Goal: Check status: Check status

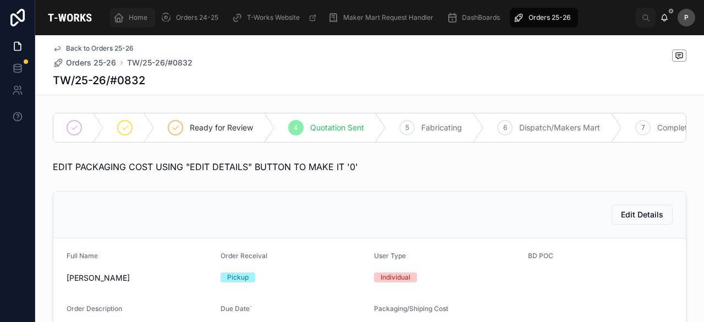
click at [140, 13] on span "Home" at bounding box center [138, 17] width 19 height 9
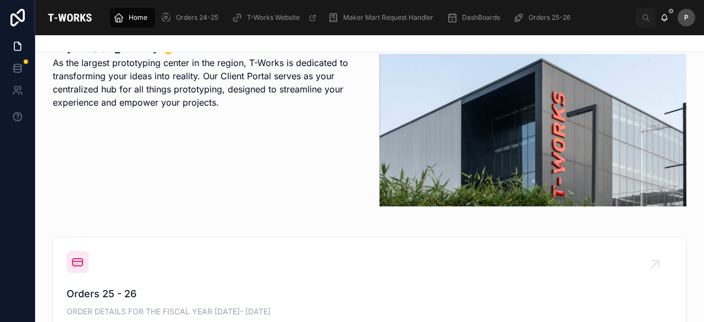
scroll to position [275, 0]
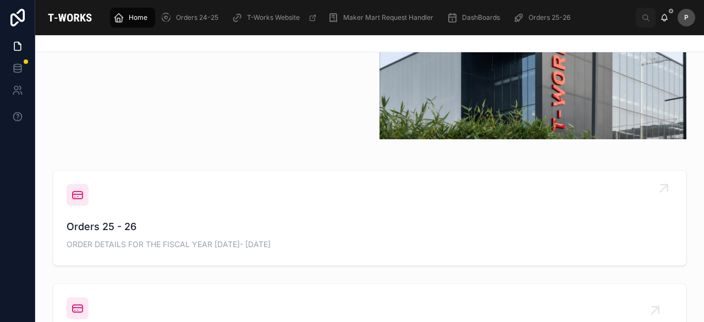
click at [98, 231] on span "Orders 25 - 26" at bounding box center [370, 226] width 606 height 15
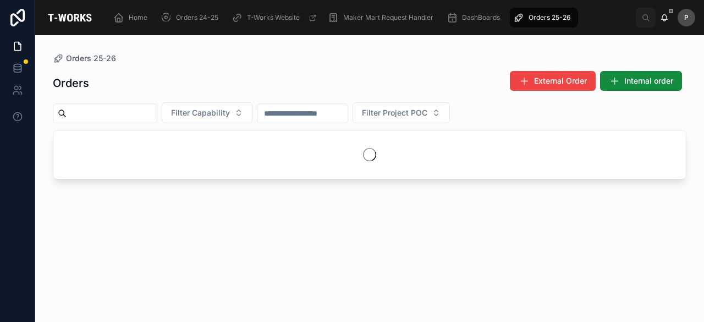
click at [157, 115] on input "text" at bounding box center [112, 113] width 90 height 15
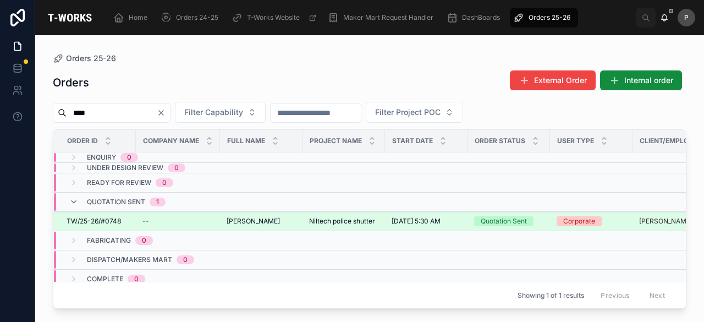
type input "****"
click at [509, 223] on div "Quotation Sent" at bounding box center [504, 221] width 46 height 10
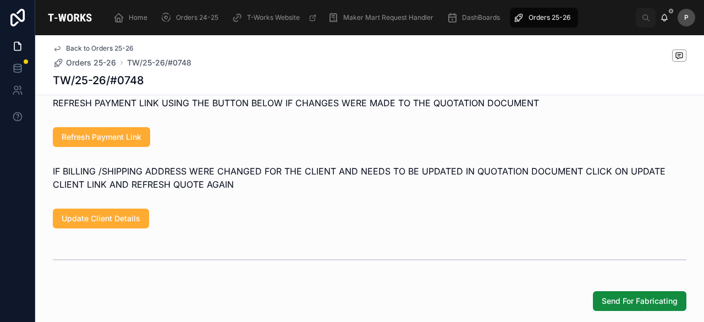
scroll to position [920, 0]
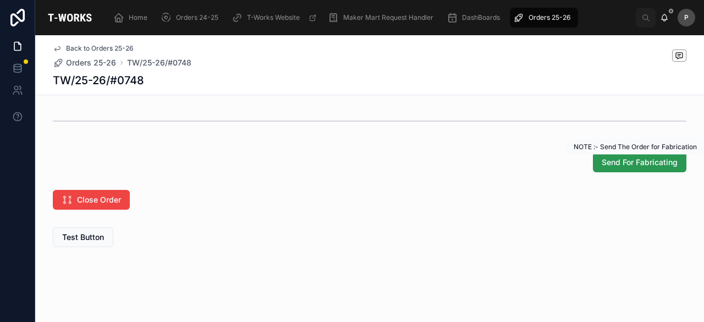
click at [646, 167] on span "Send For Fabricating" at bounding box center [640, 162] width 76 height 11
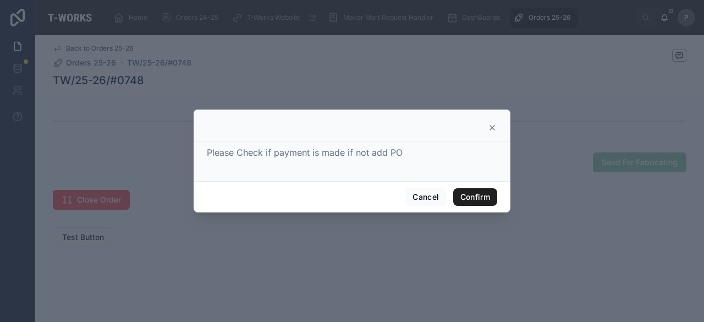
click at [470, 194] on button "Confirm" at bounding box center [475, 197] width 44 height 18
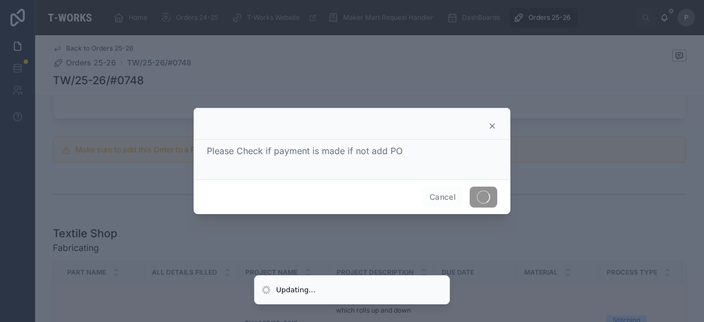
scroll to position [533, 0]
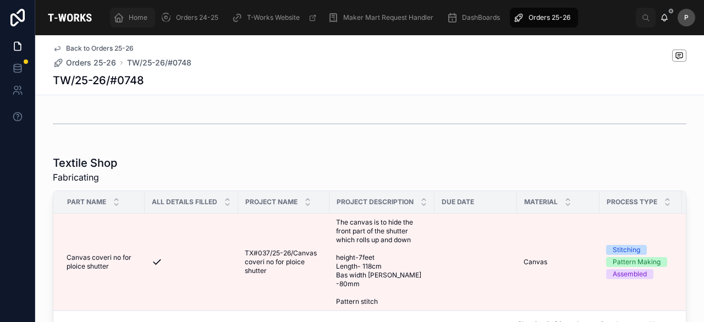
click at [132, 18] on span "Home" at bounding box center [138, 17] width 19 height 9
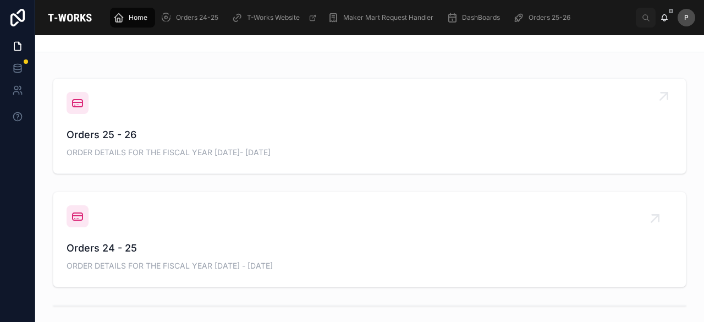
scroll to position [363, 0]
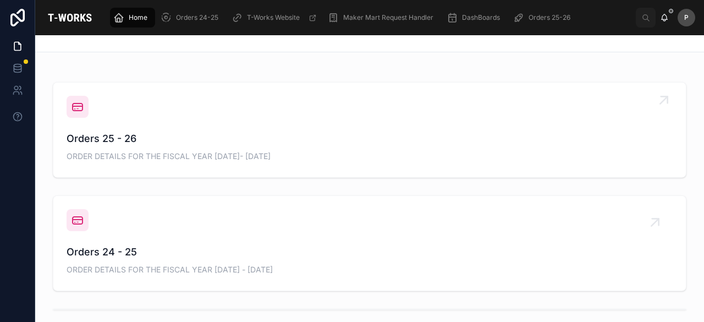
click at [119, 134] on span "Orders 25 - 26" at bounding box center [370, 138] width 606 height 15
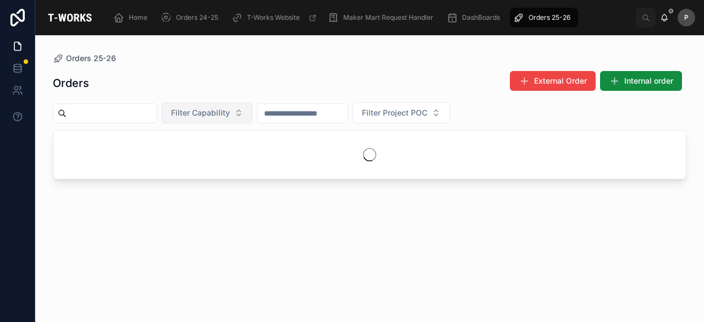
click at [252, 115] on button "Filter Capability" at bounding box center [207, 112] width 91 height 21
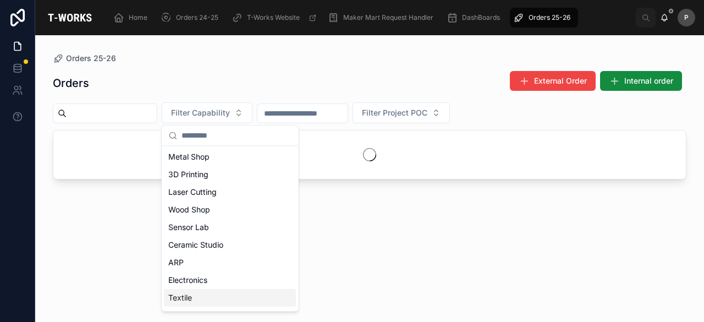
click at [191, 294] on div "Textile" at bounding box center [230, 298] width 132 height 18
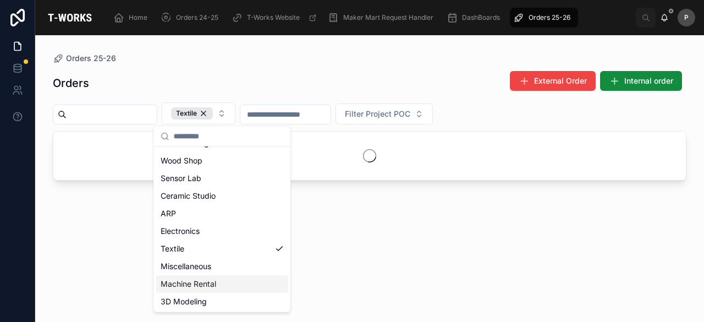
scroll to position [68, 0]
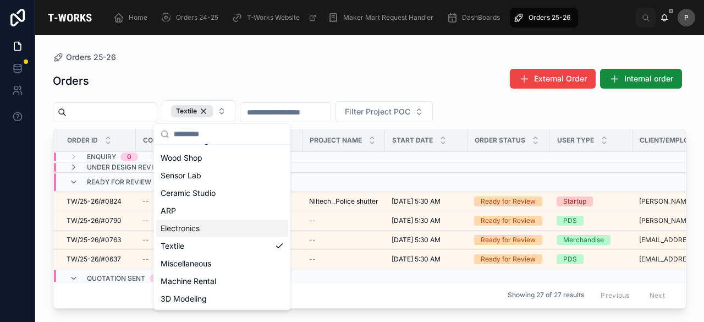
click at [425, 163] on td at bounding box center [426, 167] width 82 height 10
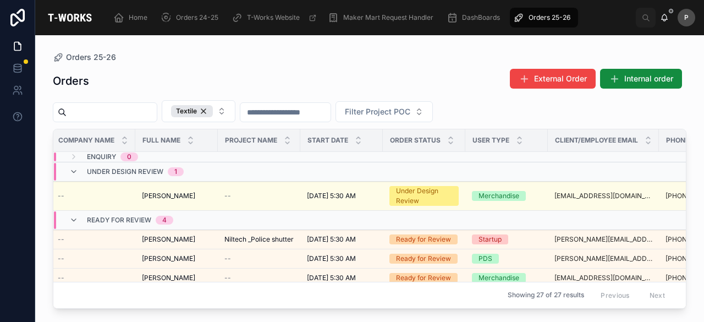
scroll to position [0, 98]
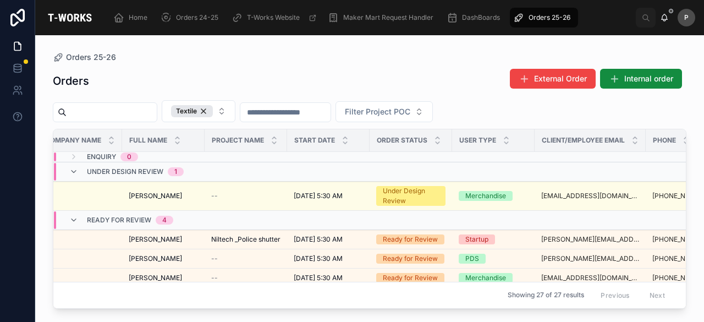
click at [154, 168] on span "Under Design Review" at bounding box center [125, 171] width 76 height 9
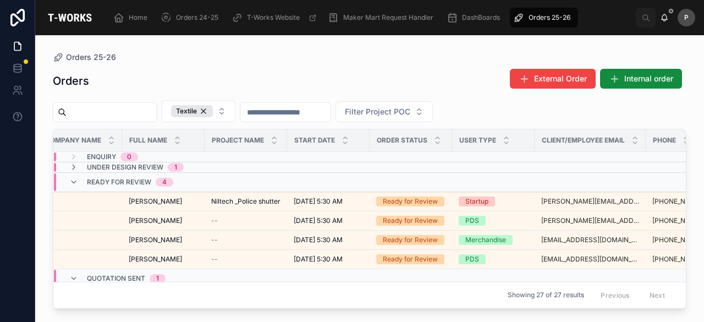
click at [143, 112] on input "text" at bounding box center [112, 111] width 90 height 15
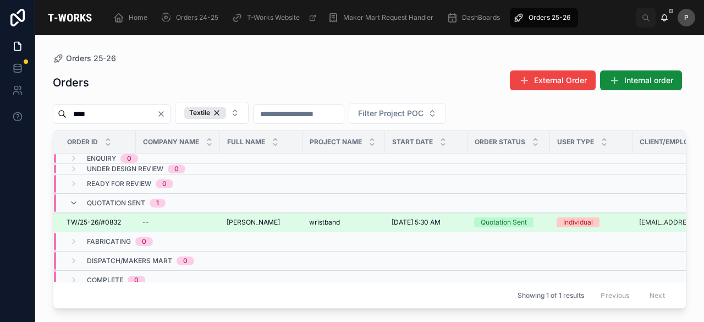
type input "****"
click at [497, 223] on div "Quotation Sent" at bounding box center [504, 222] width 46 height 10
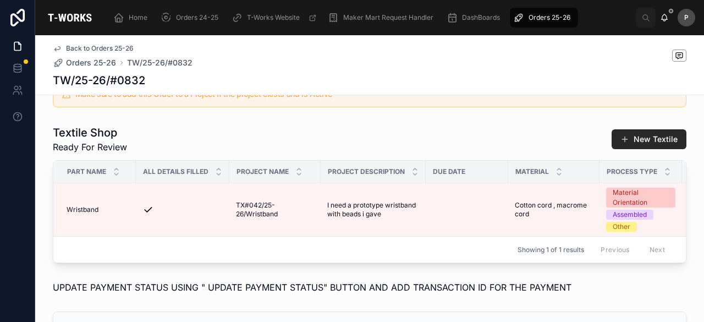
scroll to position [440, 0]
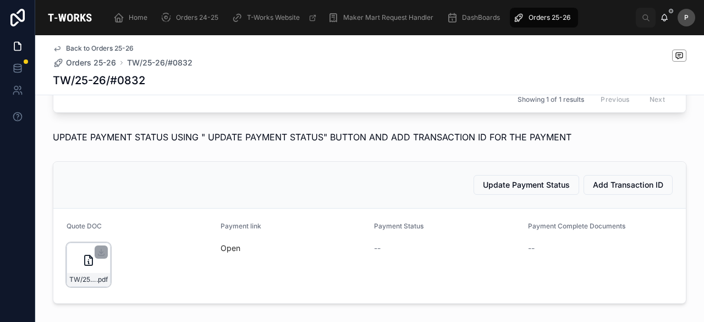
click at [89, 281] on div "TW/25-26/#0832 .pdf" at bounding box center [89, 264] width 44 height 44
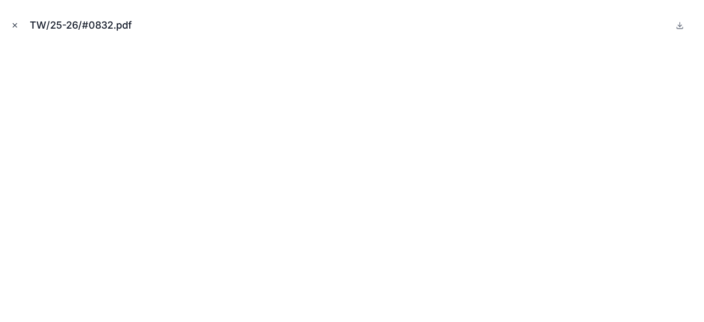
click at [15, 25] on icon "Close modal" at bounding box center [15, 26] width 4 height 4
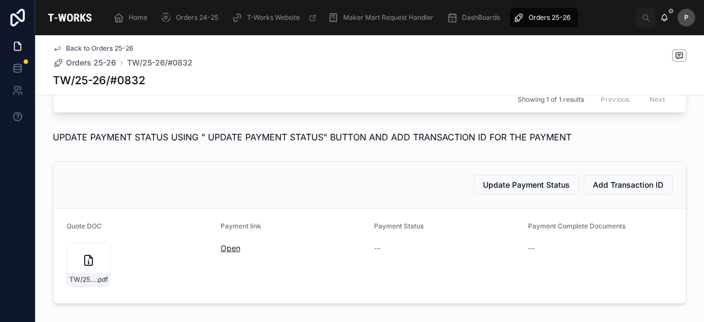
click at [224, 252] on link "Open" at bounding box center [230, 247] width 20 height 9
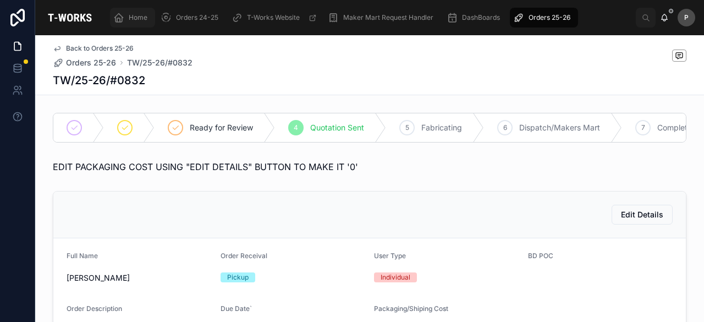
click at [135, 19] on span "Home" at bounding box center [138, 17] width 19 height 9
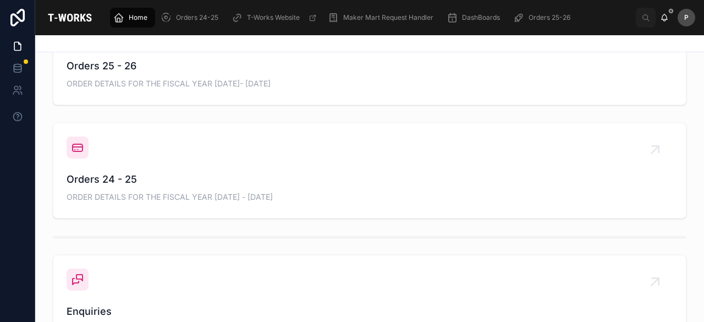
scroll to position [440, 0]
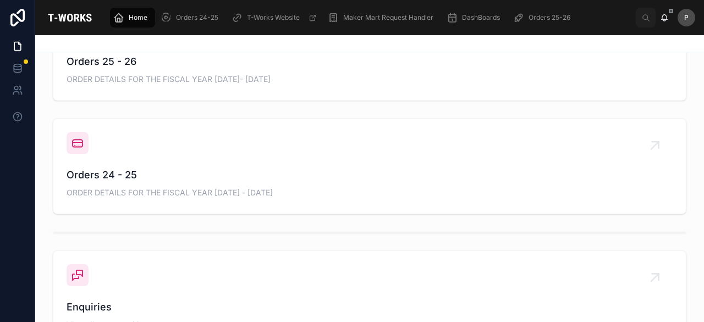
click at [117, 78] on span "ORDER DETAILS FOR THE FISCAL YEAR [DATE]- [DATE]" at bounding box center [370, 79] width 606 height 11
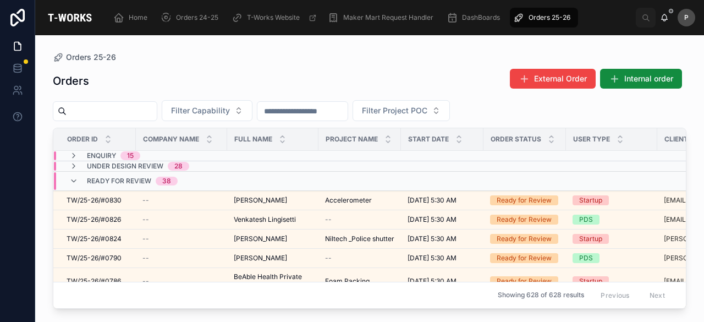
click at [157, 108] on input "text" at bounding box center [112, 110] width 90 height 15
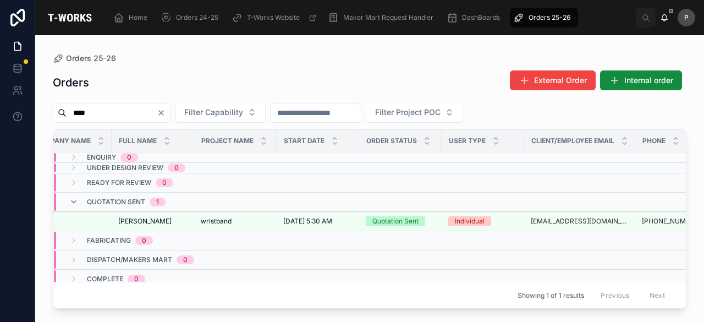
scroll to position [0, 120]
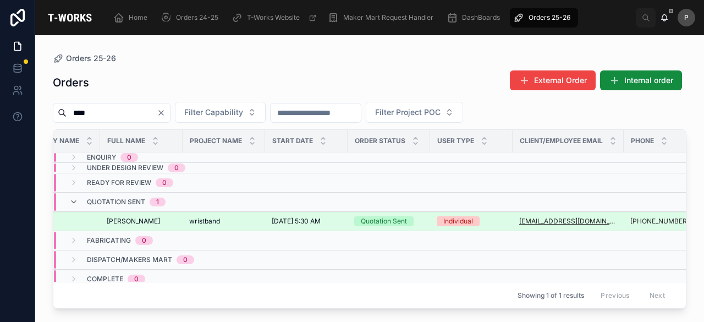
type input "****"
